Goal: Register for event/course

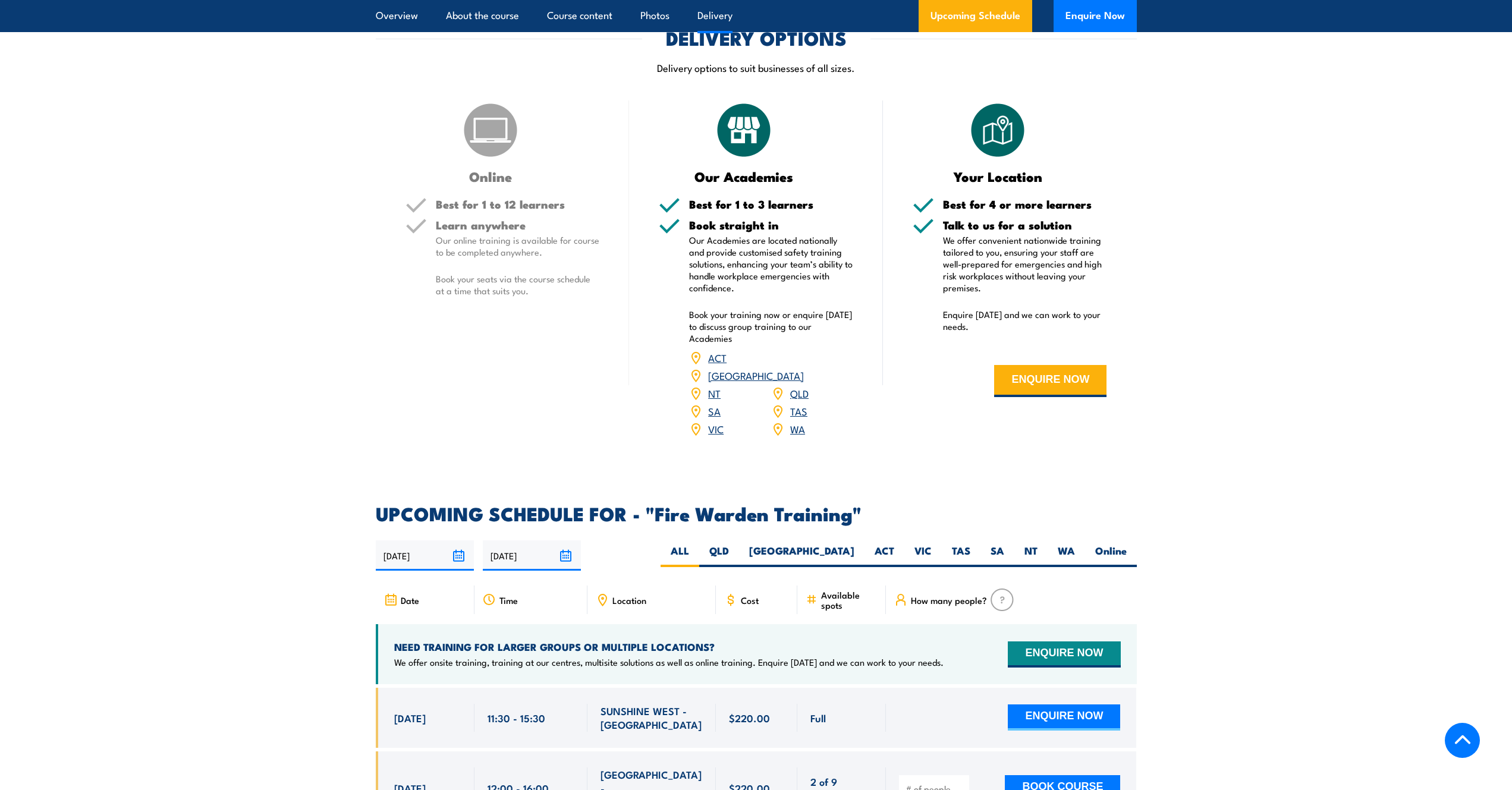
scroll to position [1664, 0]
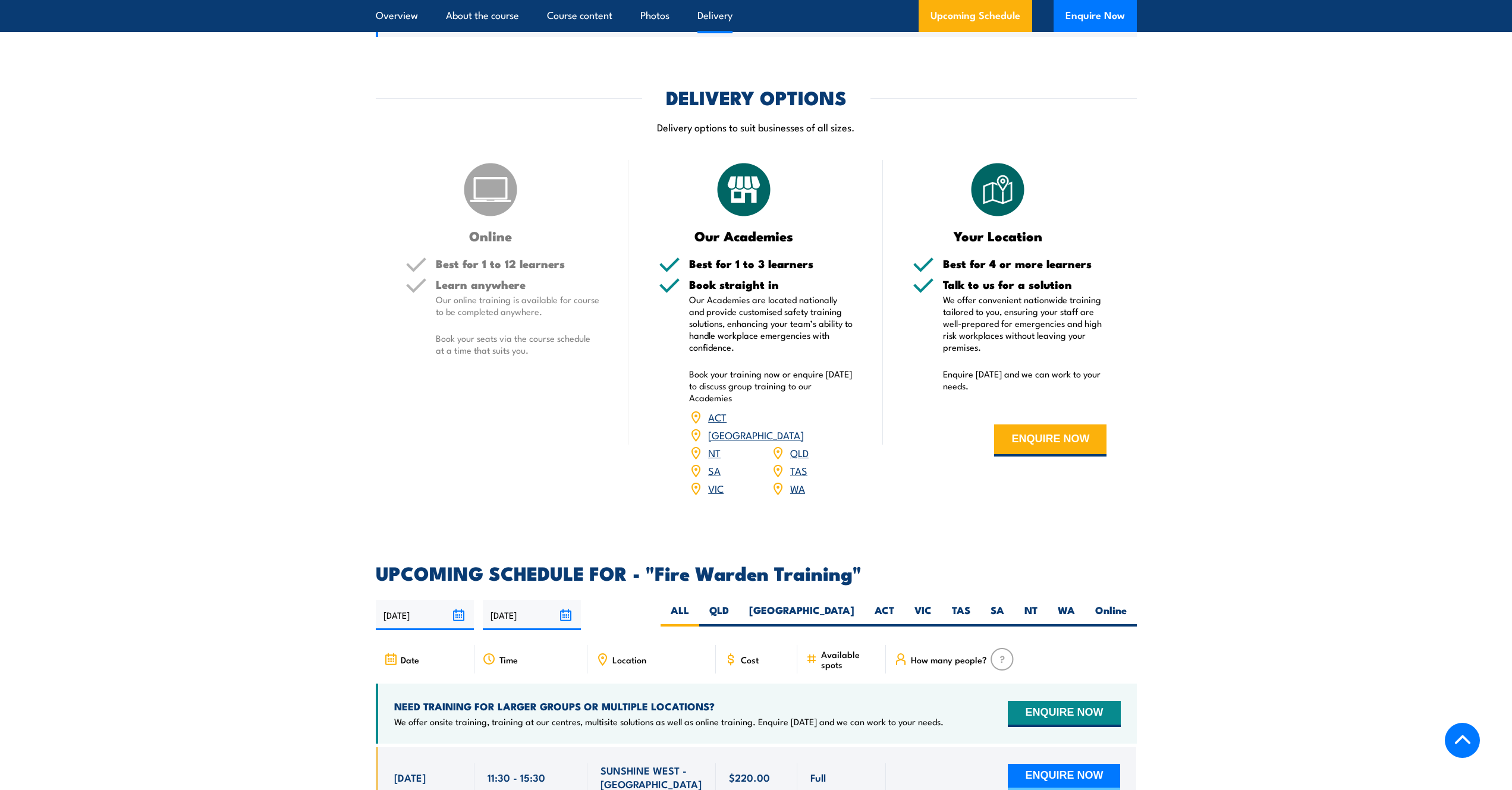
click at [501, 200] on img at bounding box center [490, 189] width 59 height 59
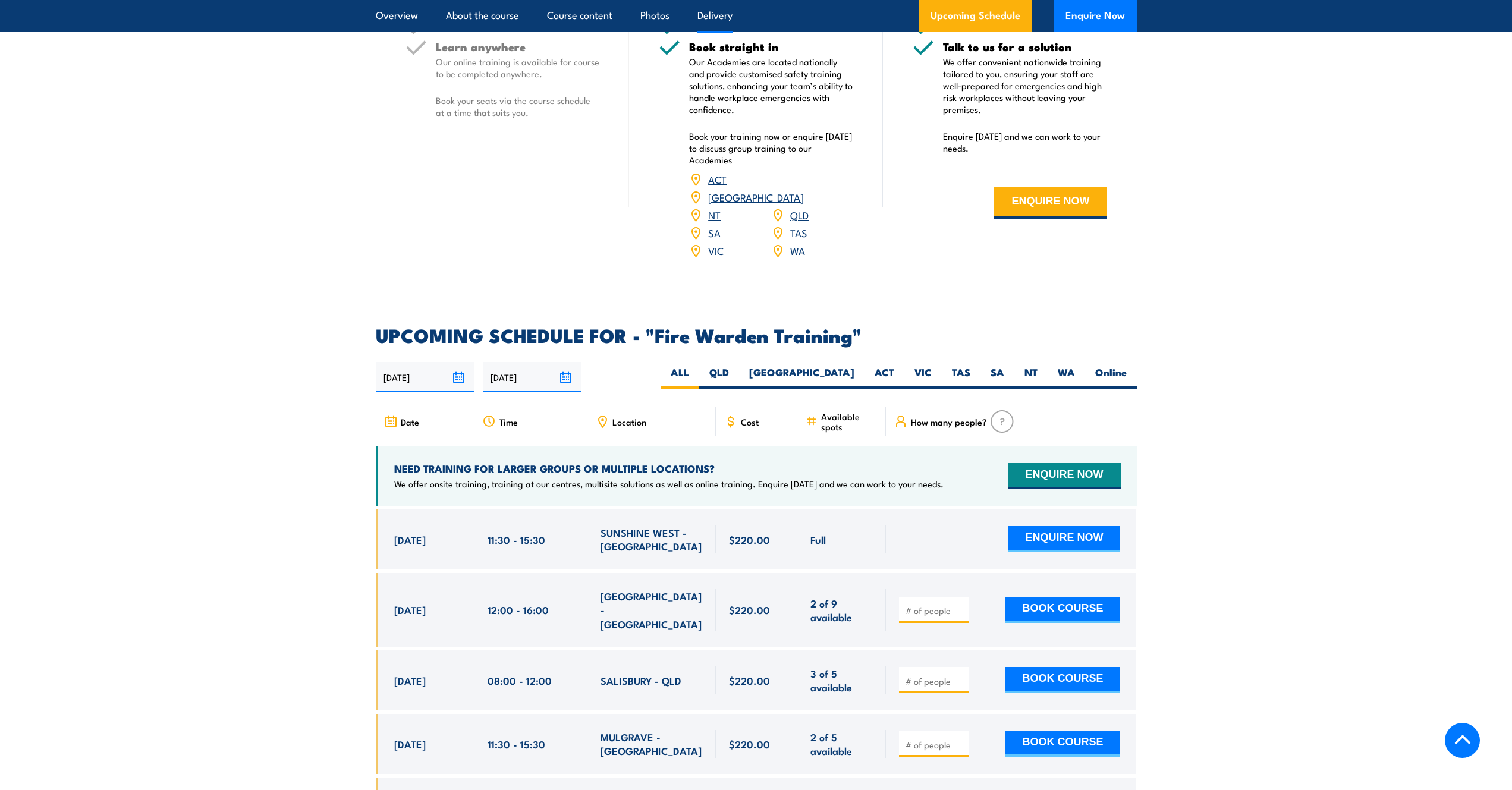
scroll to position [1961, 0]
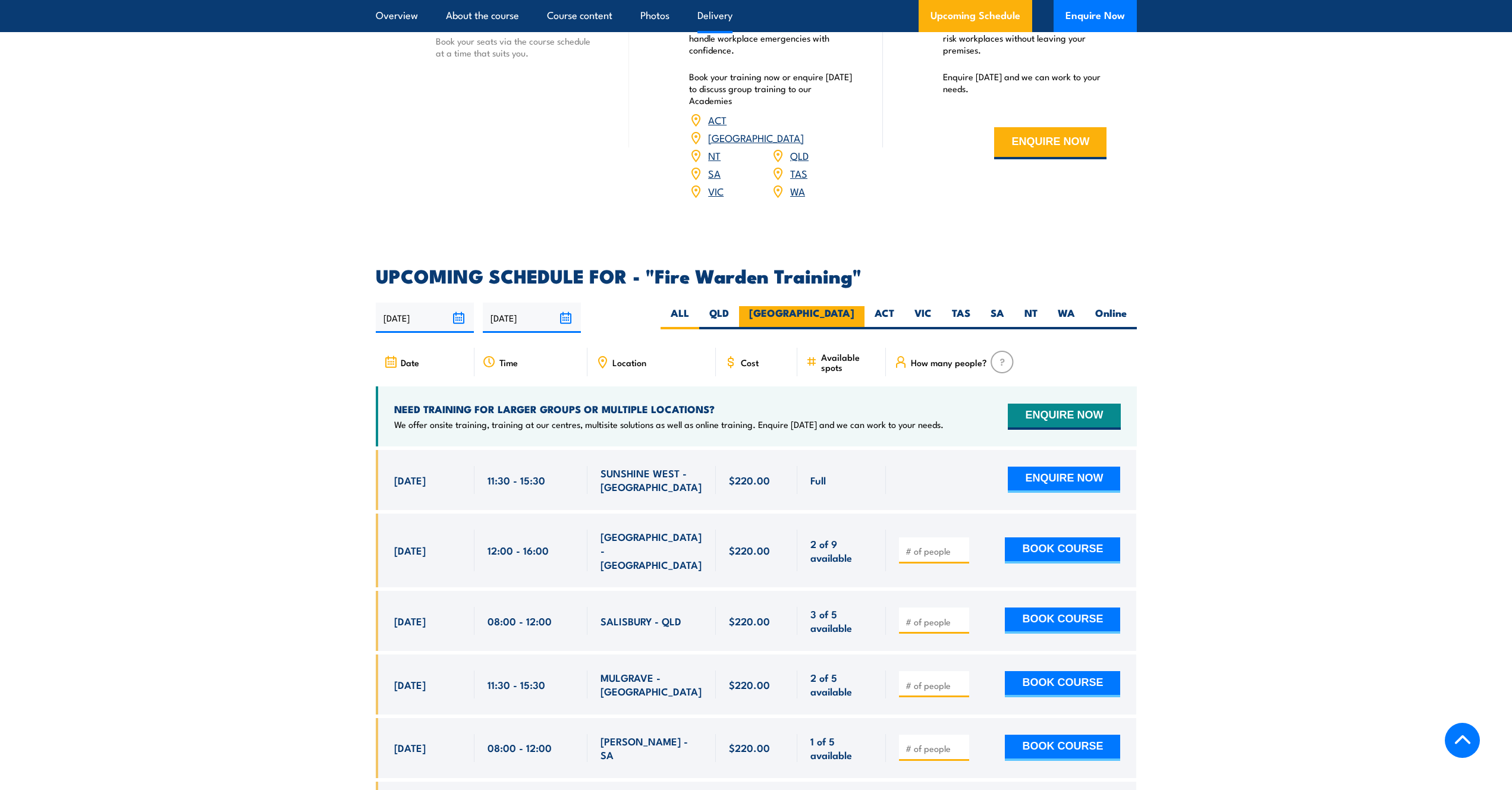
click at [845, 306] on label "[GEOGRAPHIC_DATA]" at bounding box center [801, 318] width 126 height 23
click at [854, 306] on input "[GEOGRAPHIC_DATA]" at bounding box center [858, 310] width 8 height 8
radio input "true"
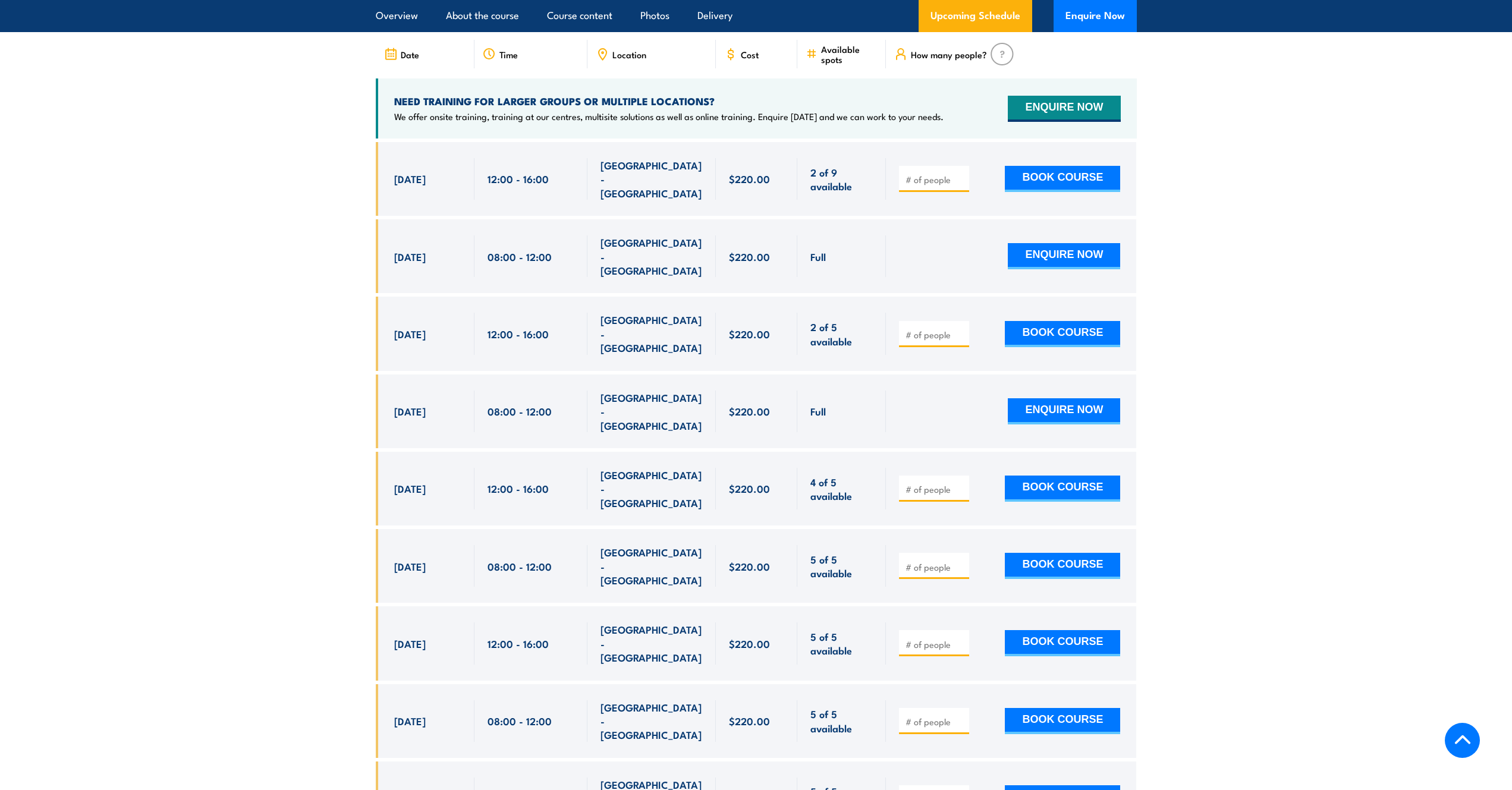
scroll to position [2150, 0]
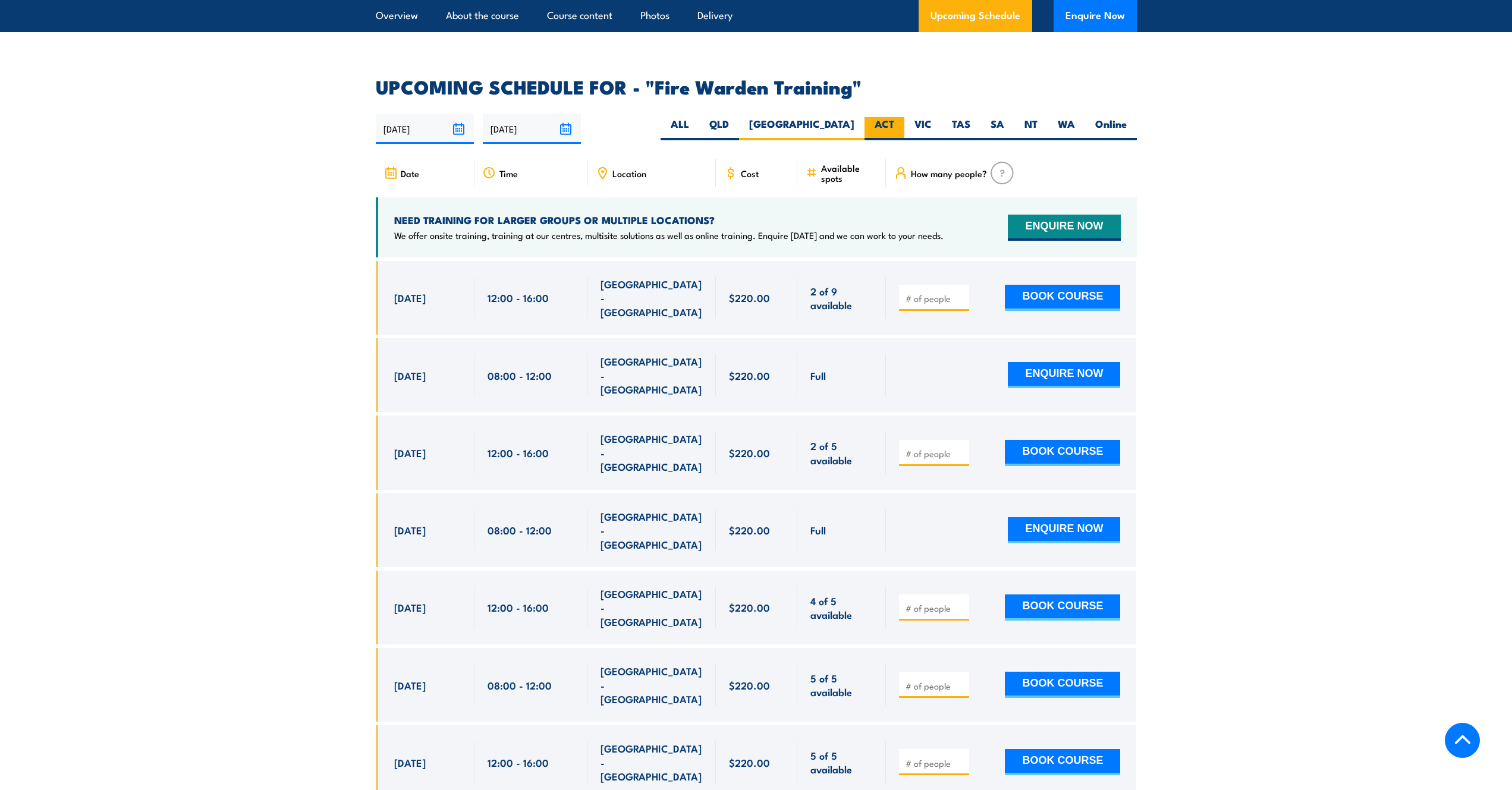
click at [885, 117] on label "ACT" at bounding box center [884, 128] width 40 height 23
click at [894, 117] on input "ACT" at bounding box center [898, 120] width 8 height 8
radio input "true"
